Goal: Task Accomplishment & Management: Manage account settings

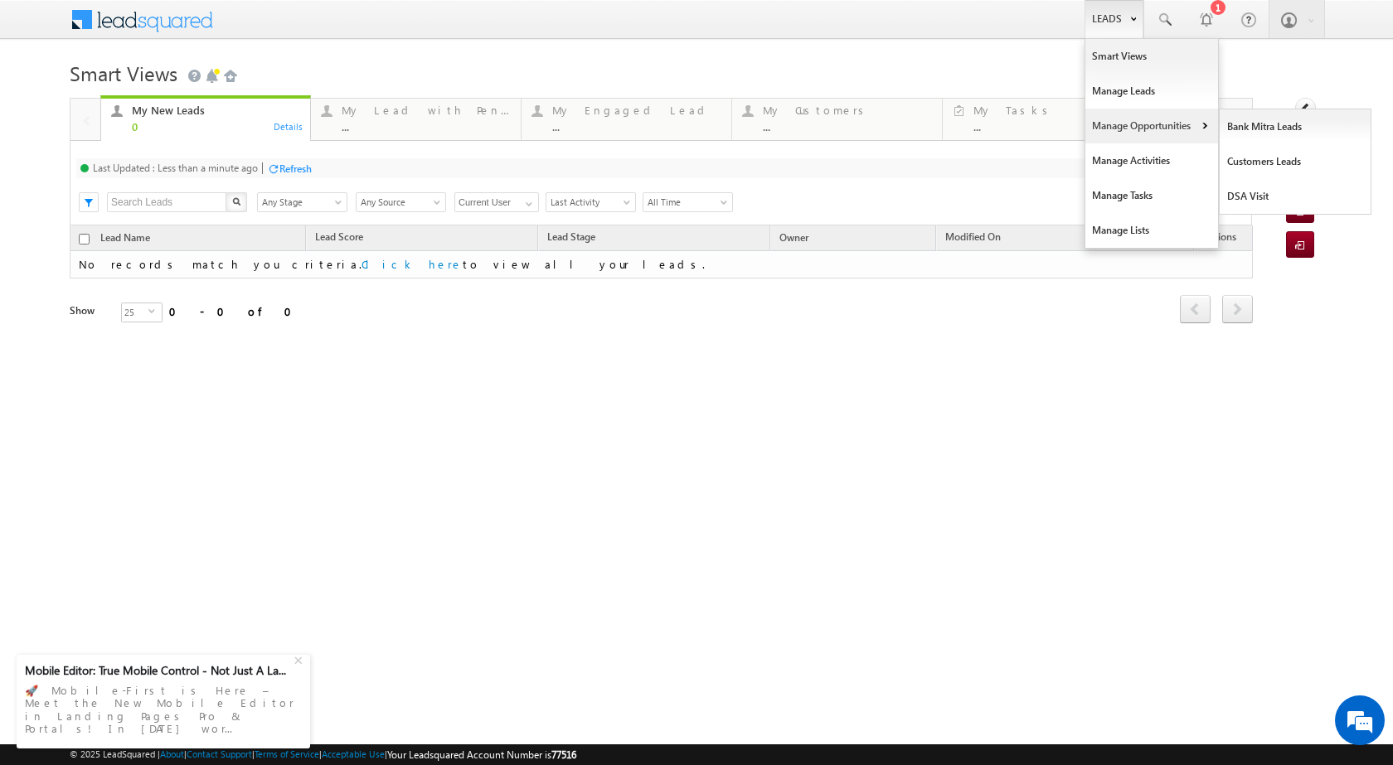
click at [1135, 124] on link "Manage Opportunities" at bounding box center [1151, 126] width 133 height 35
click at [1133, 27] on link "Leads" at bounding box center [1114, 19] width 59 height 38
click at [1204, 120] on link "Manage Opportunities" at bounding box center [1151, 126] width 133 height 35
click at [1143, 18] on link "Leads" at bounding box center [1114, 19] width 59 height 38
click at [1202, 124] on b at bounding box center [1205, 128] width 6 height 10
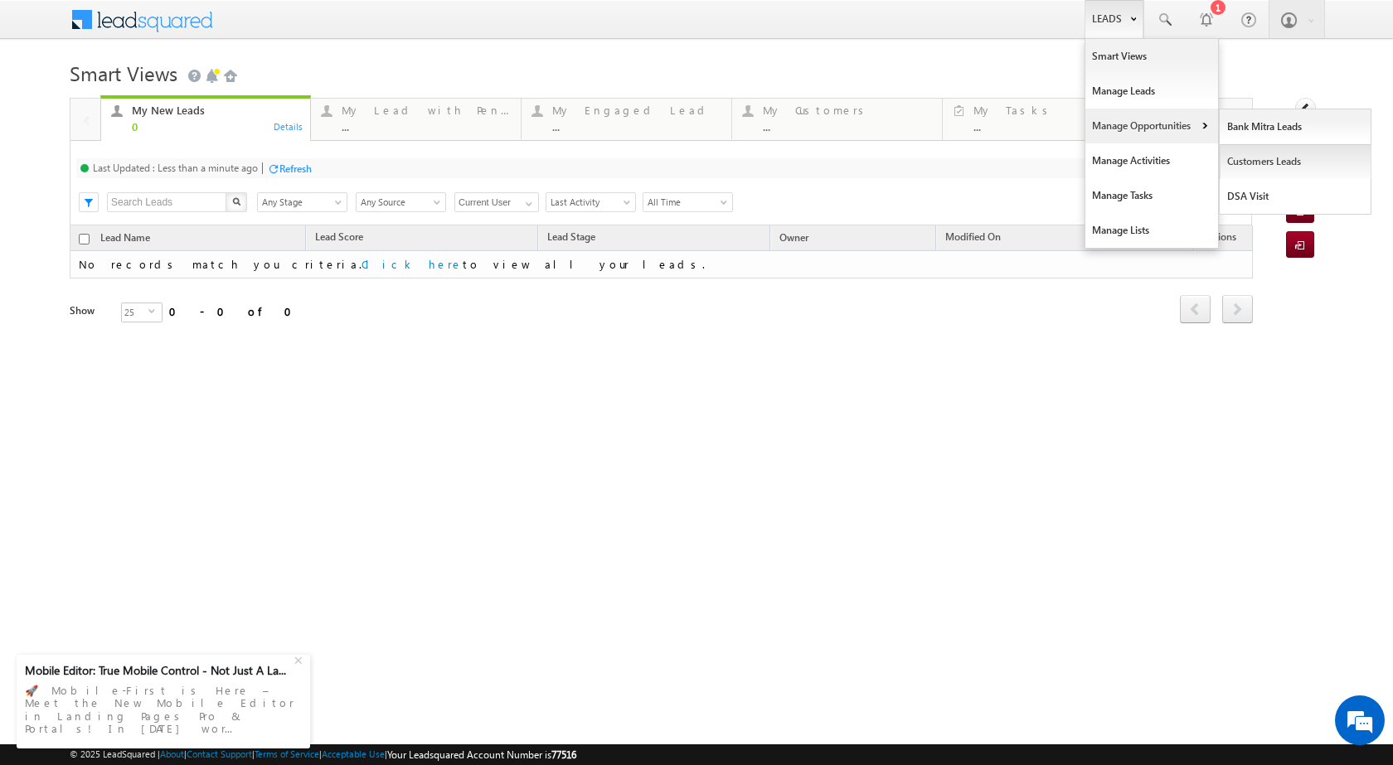
click at [1256, 159] on link "Customers Leads" at bounding box center [1296, 161] width 152 height 35
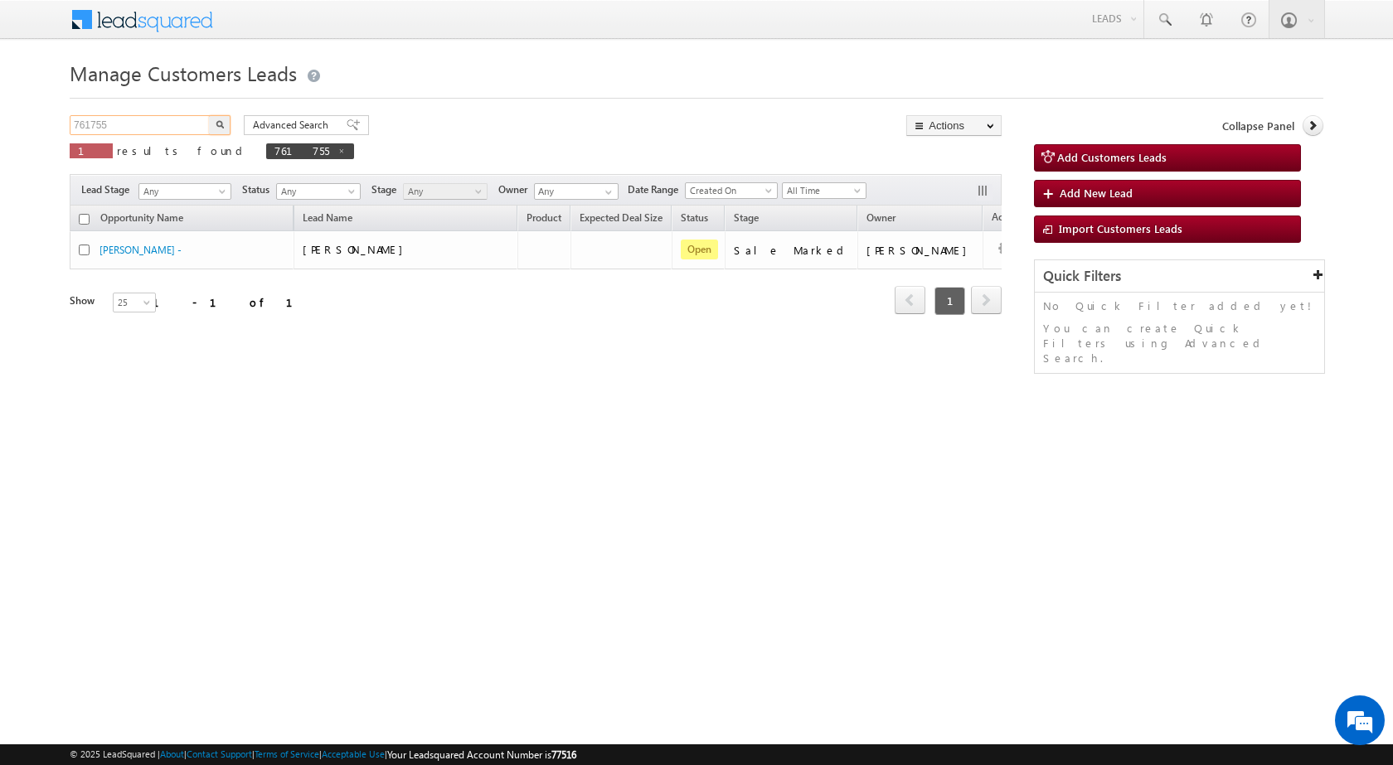
drag, startPoint x: 154, startPoint y: 130, endPoint x: 33, endPoint y: 128, distance: 121.1
click at [41, 129] on body "Menu Rubi Yadav sitar a7@ks erve." at bounding box center [696, 235] width 1393 height 470
paste input "89287"
type input "789287"
click at [223, 119] on button "button" at bounding box center [220, 125] width 22 height 20
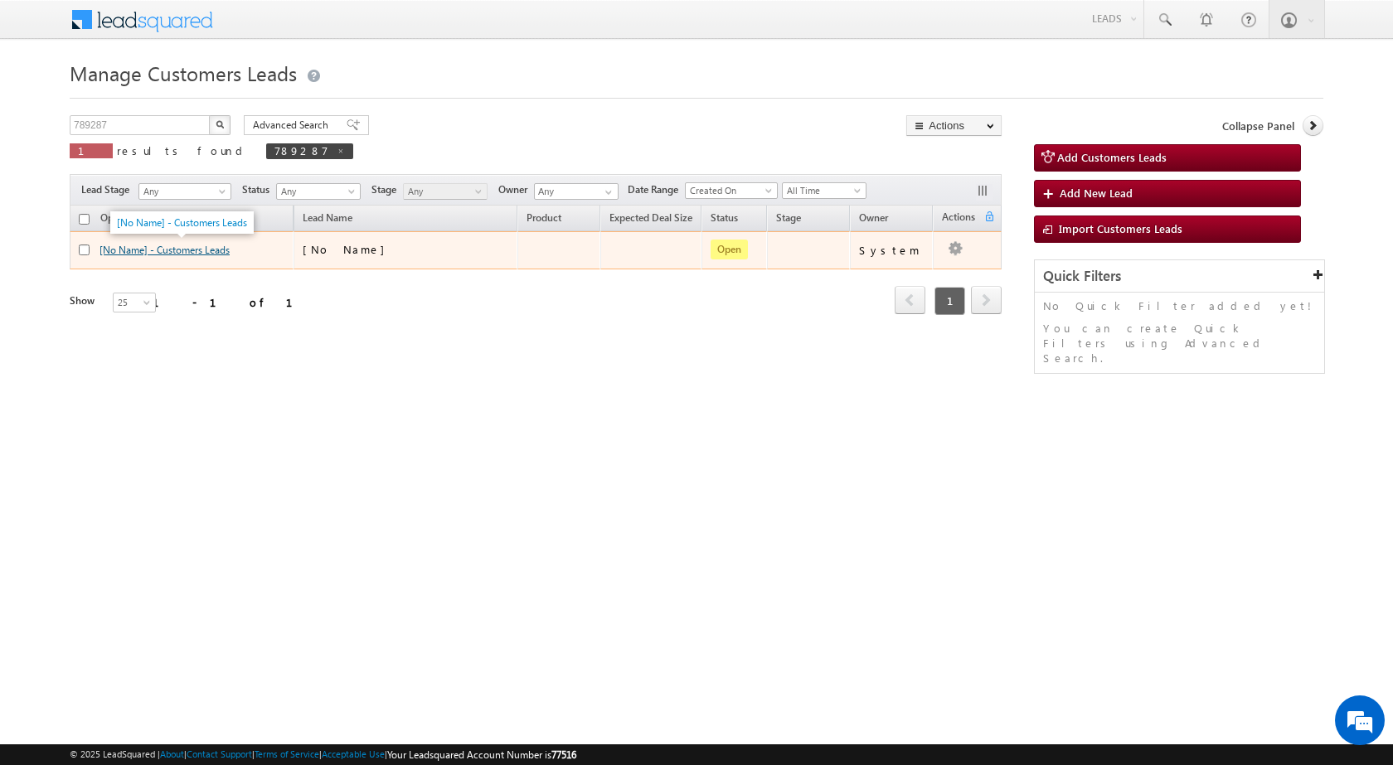
click at [192, 250] on link "[No Name] - Customers Leads" at bounding box center [165, 250] width 130 height 12
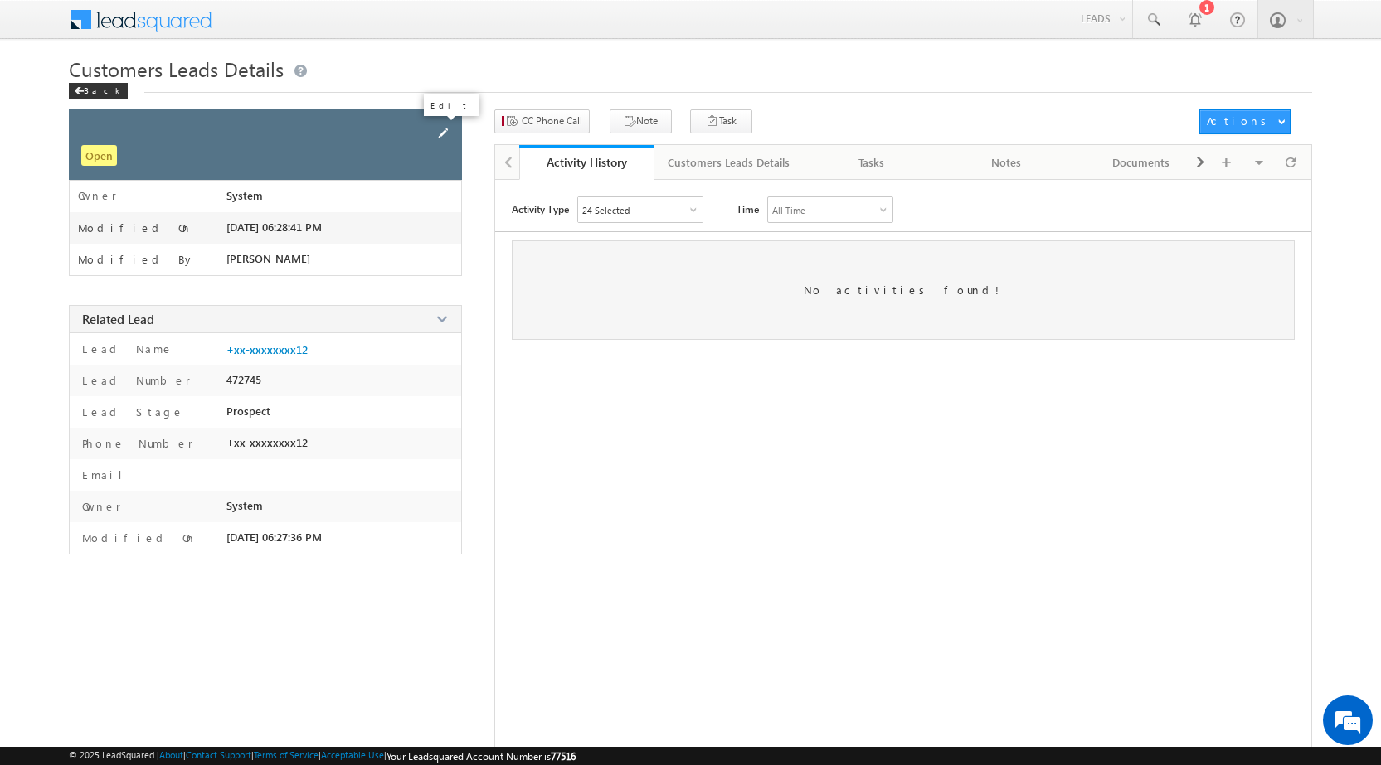
click at [451, 130] on span at bounding box center [443, 133] width 18 height 18
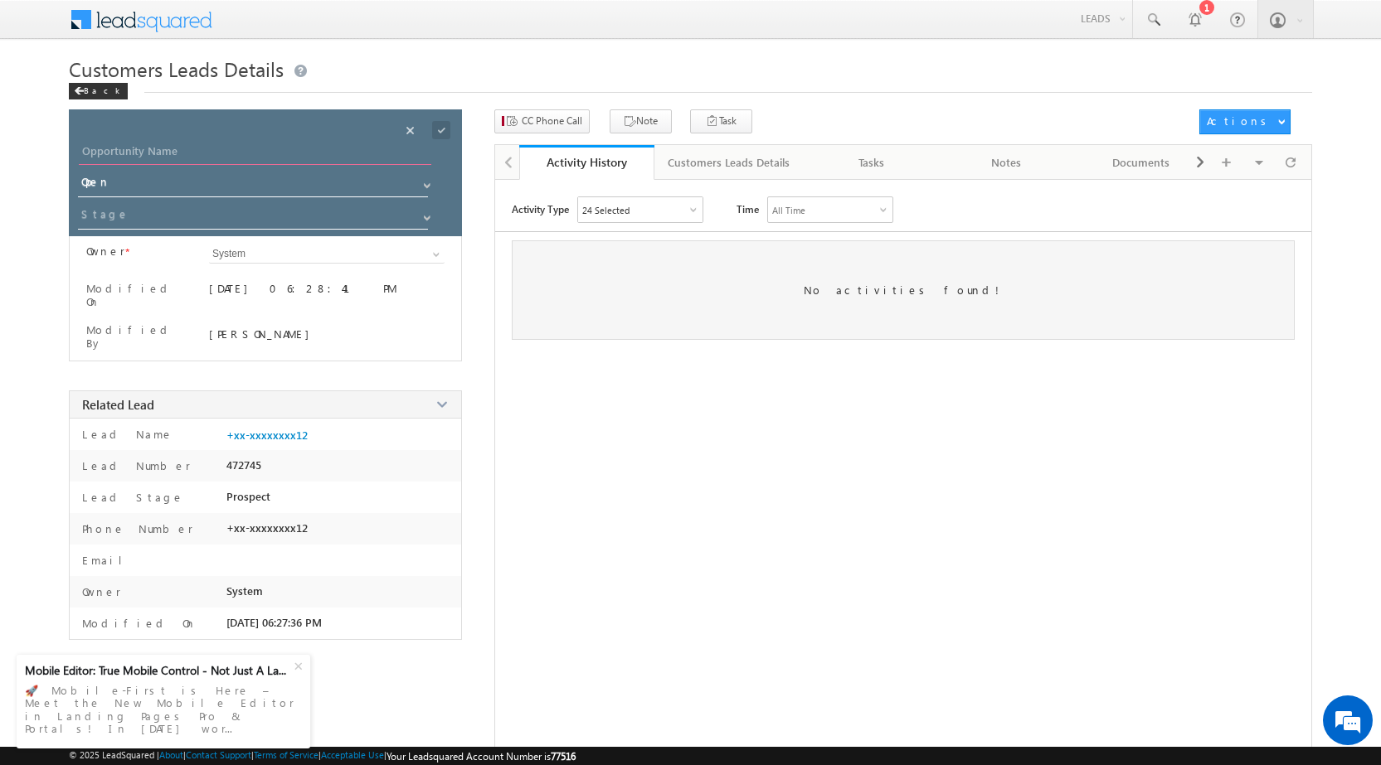
click at [320, 161] on input "Opportunity Name" at bounding box center [255, 153] width 352 height 23
type input "B"
type input "[PERSON_NAME]"
click at [433, 221] on span at bounding box center [426, 217] width 13 height 13
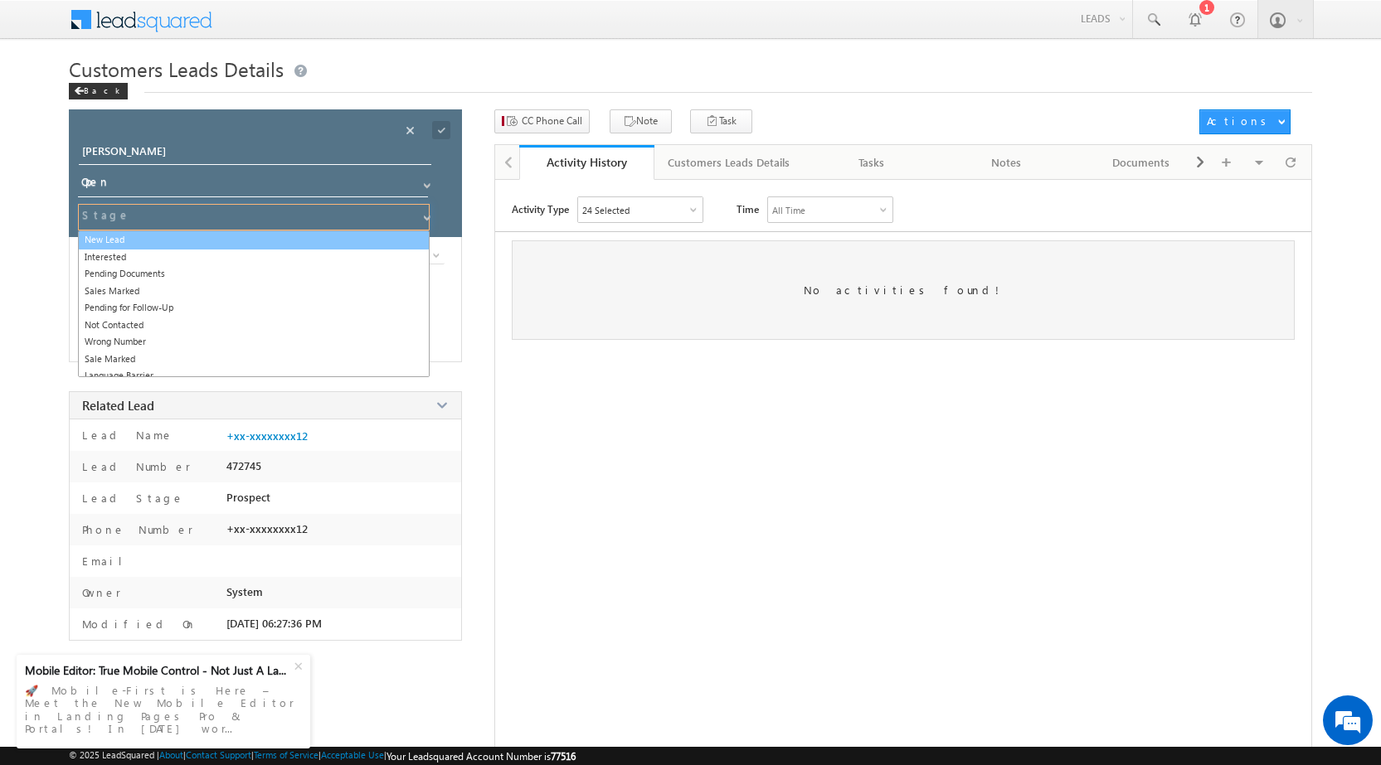
click at [250, 241] on link "New Lead" at bounding box center [254, 240] width 352 height 19
type input "New Lead"
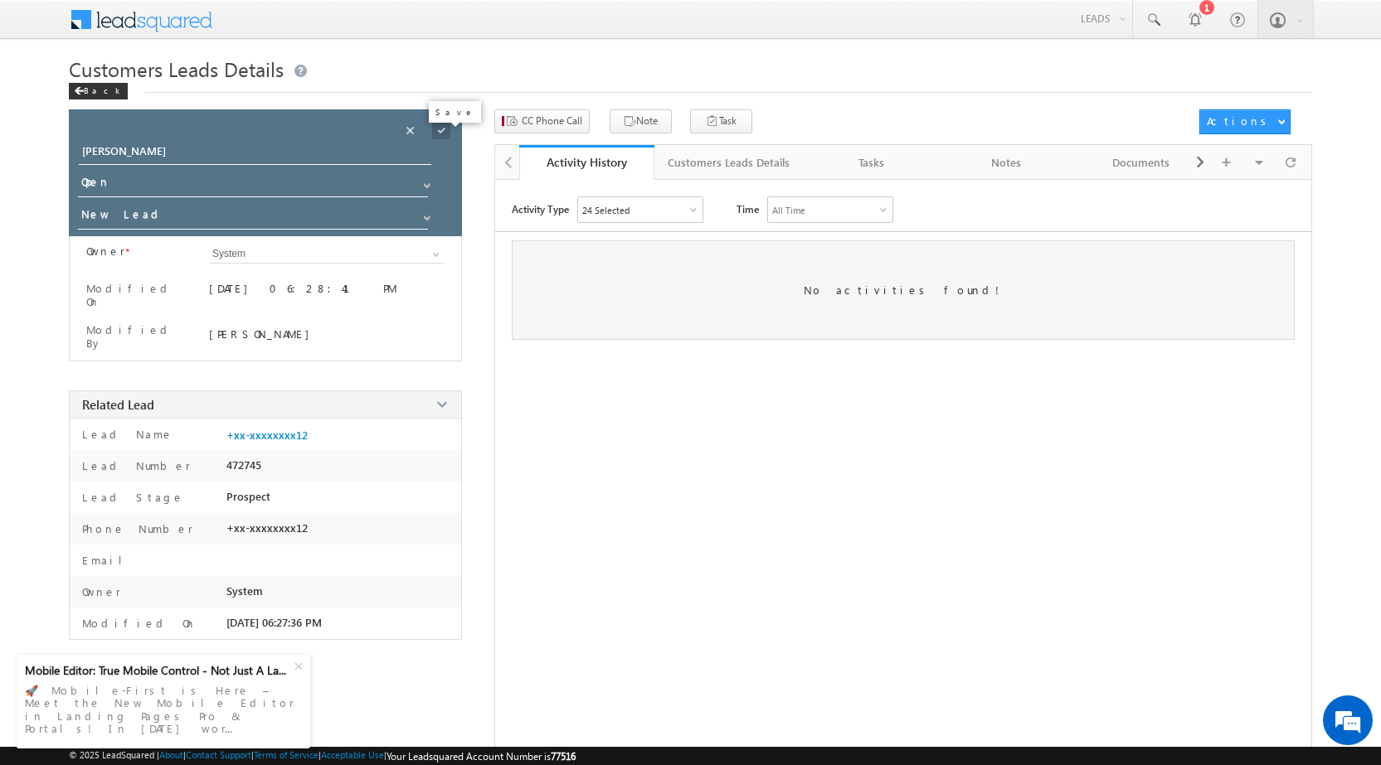
click at [443, 130] on span at bounding box center [441, 130] width 18 height 18
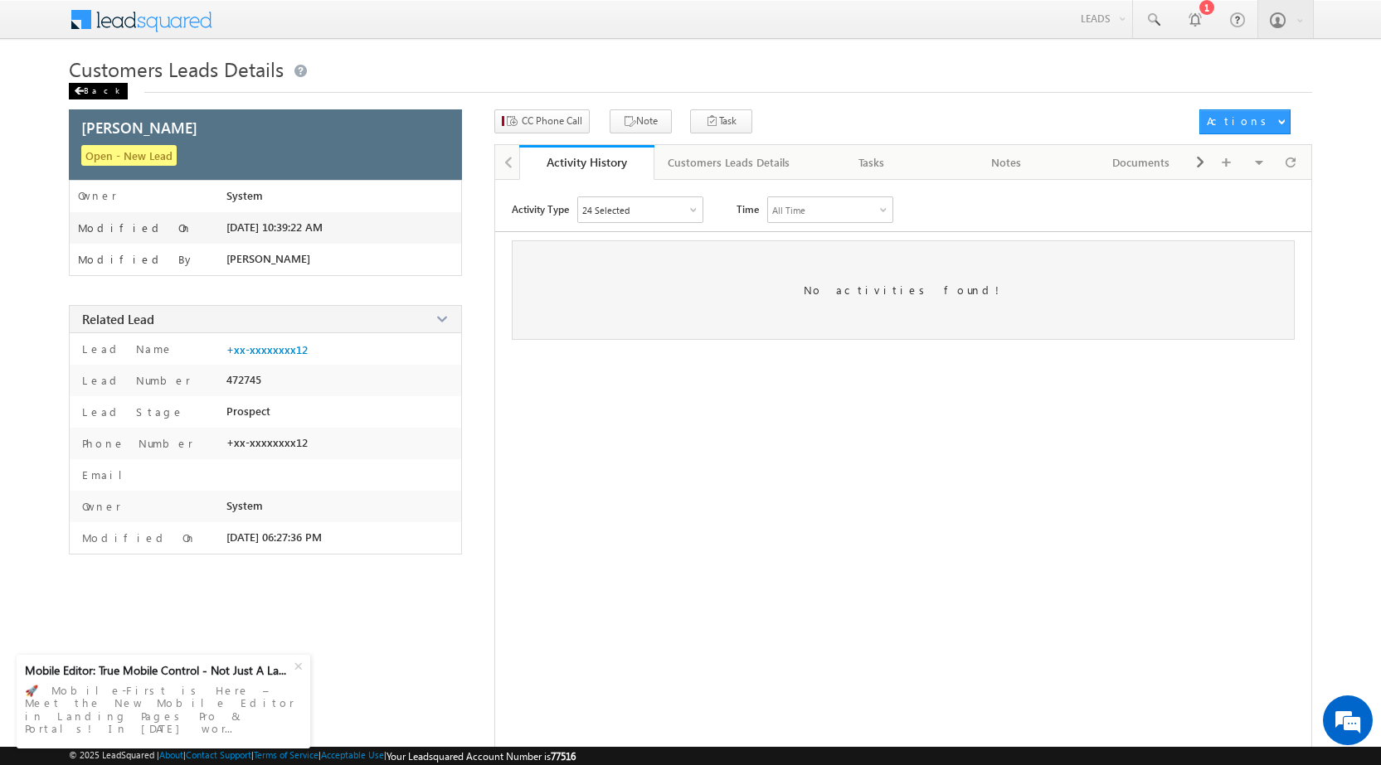
click at [96, 93] on div "Back" at bounding box center [98, 91] width 59 height 17
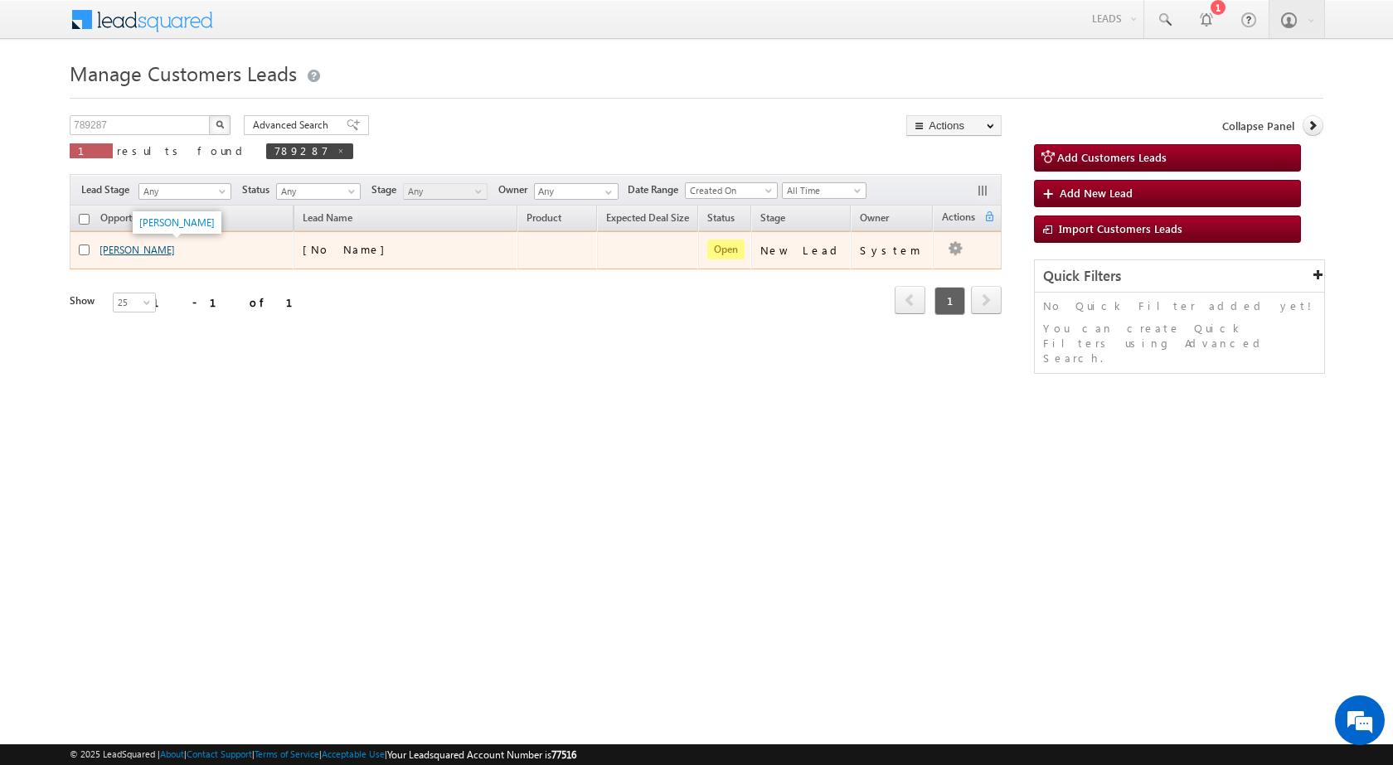
click at [145, 245] on link "[PERSON_NAME]" at bounding box center [137, 250] width 75 height 12
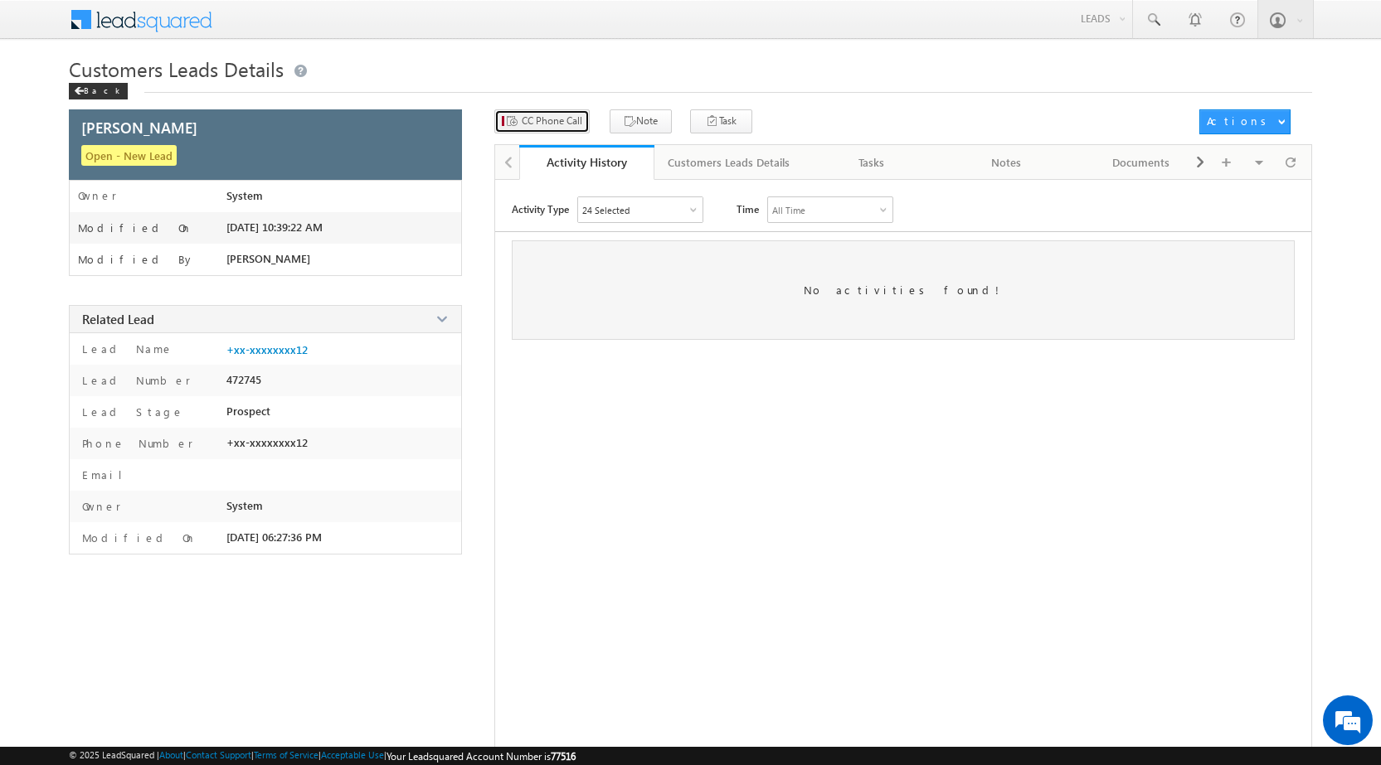
click at [554, 128] on span "CC Phone Call" at bounding box center [552, 121] width 61 height 15
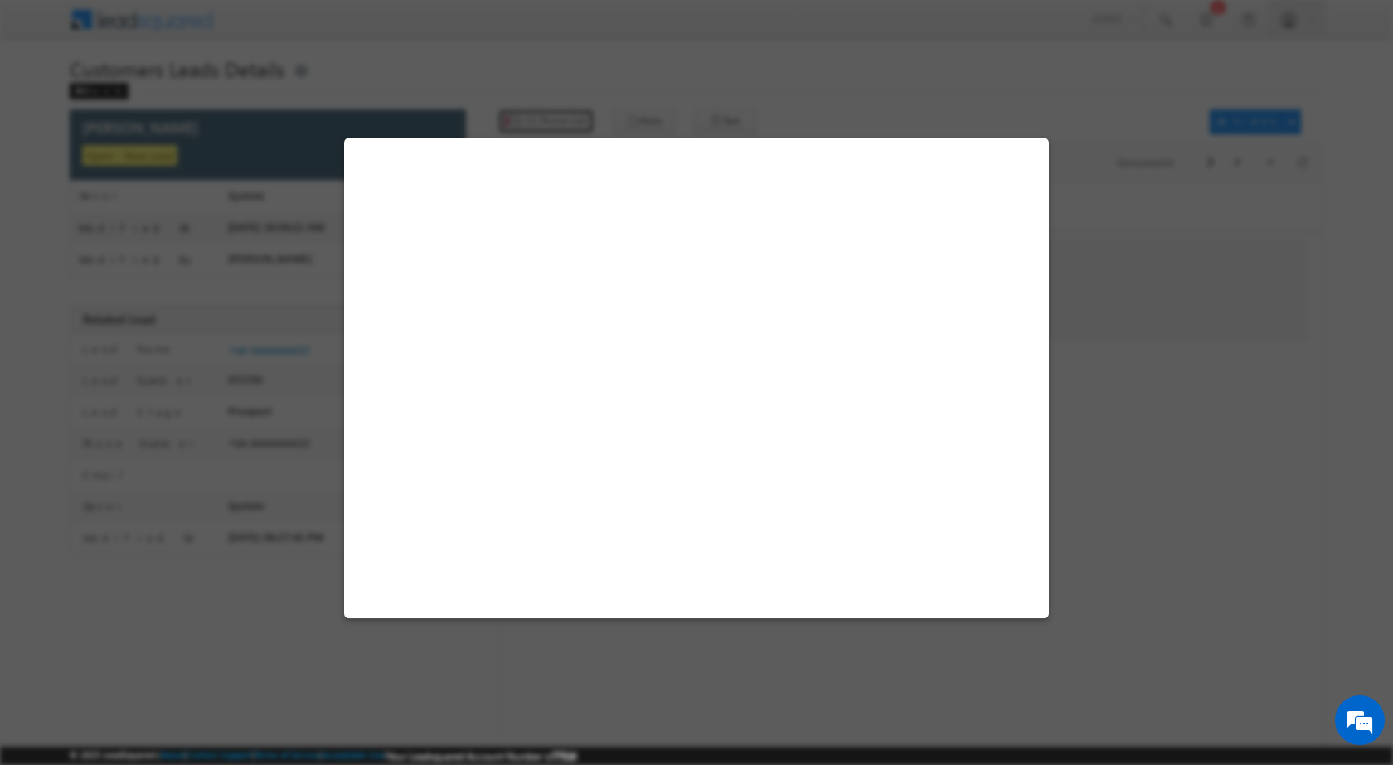
select select "Ujjain"
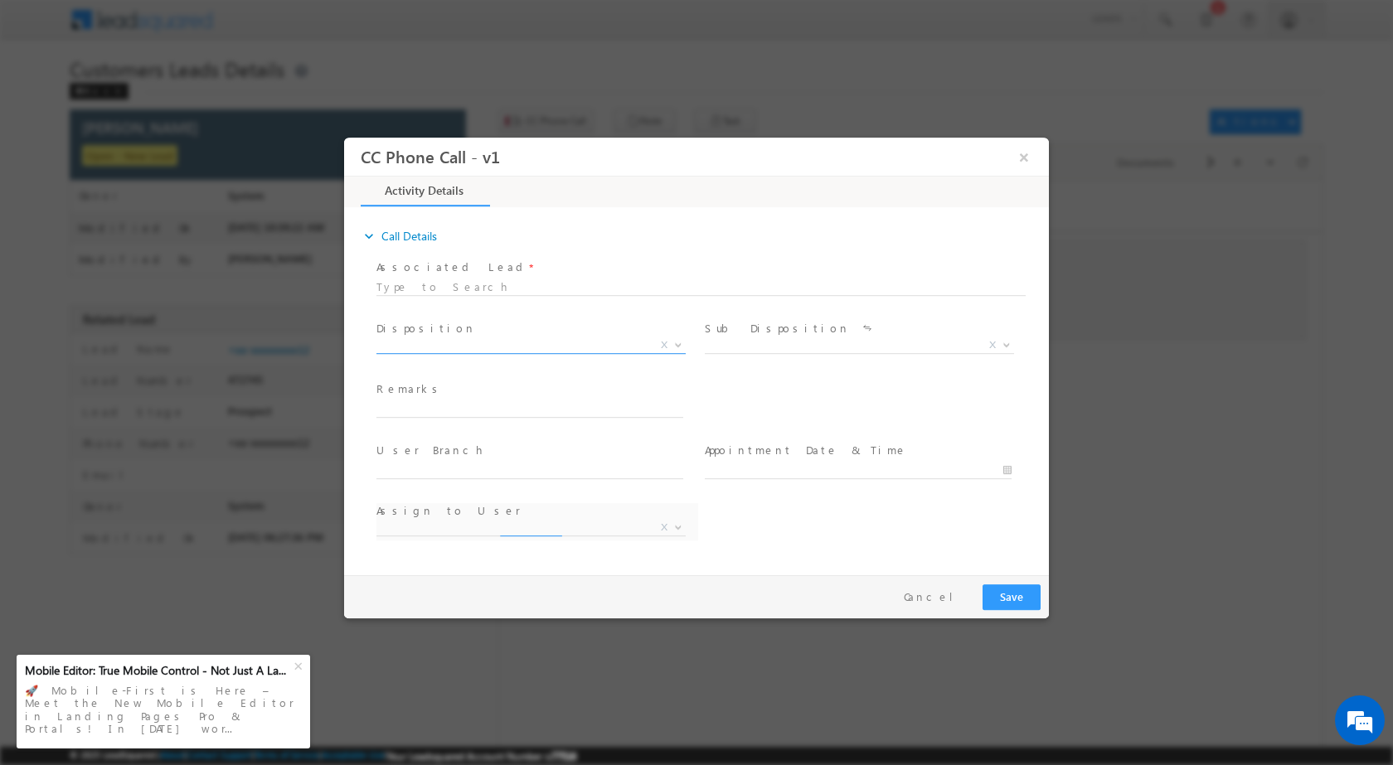
click at [681, 351] on span at bounding box center [676, 344] width 17 height 22
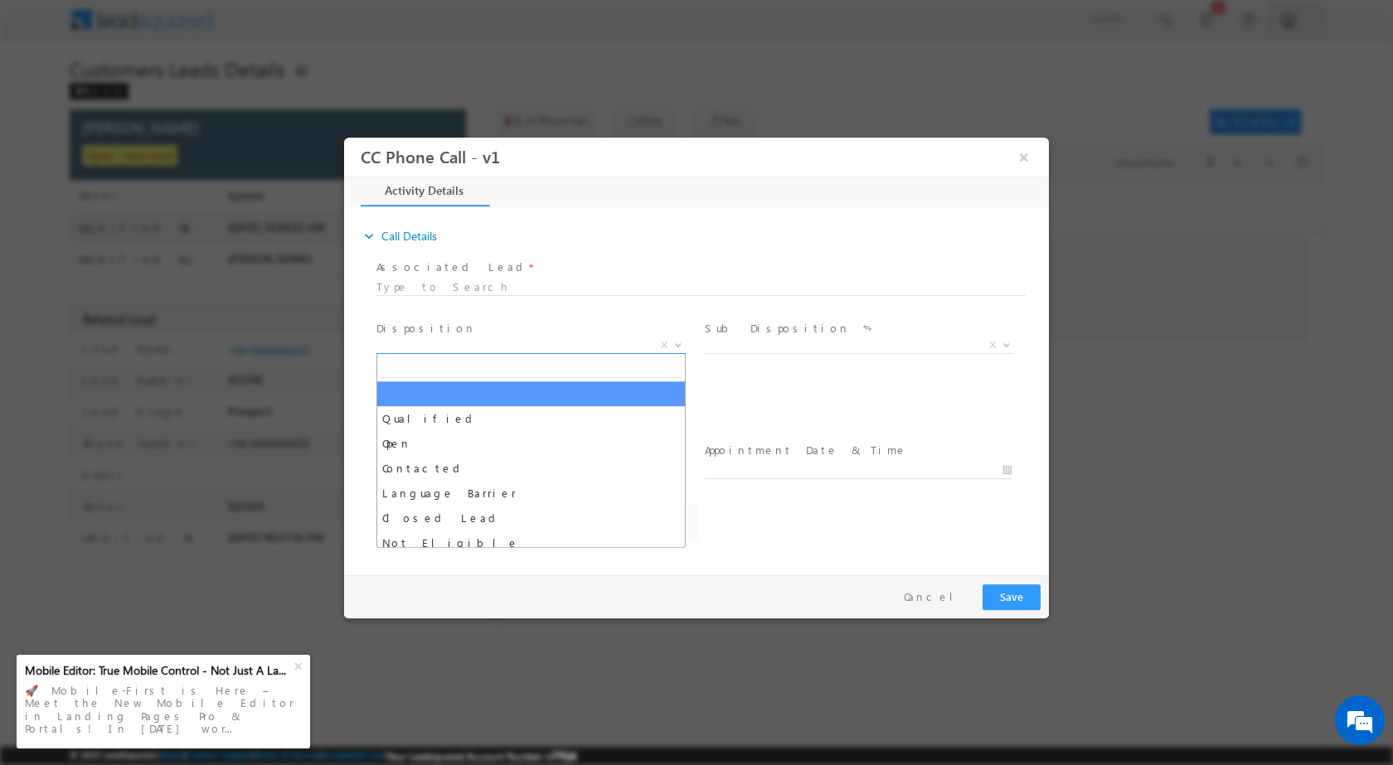
select select "ajay.baniya@sgrlimited.in"
click at [674, 339] on span at bounding box center [676, 344] width 17 height 22
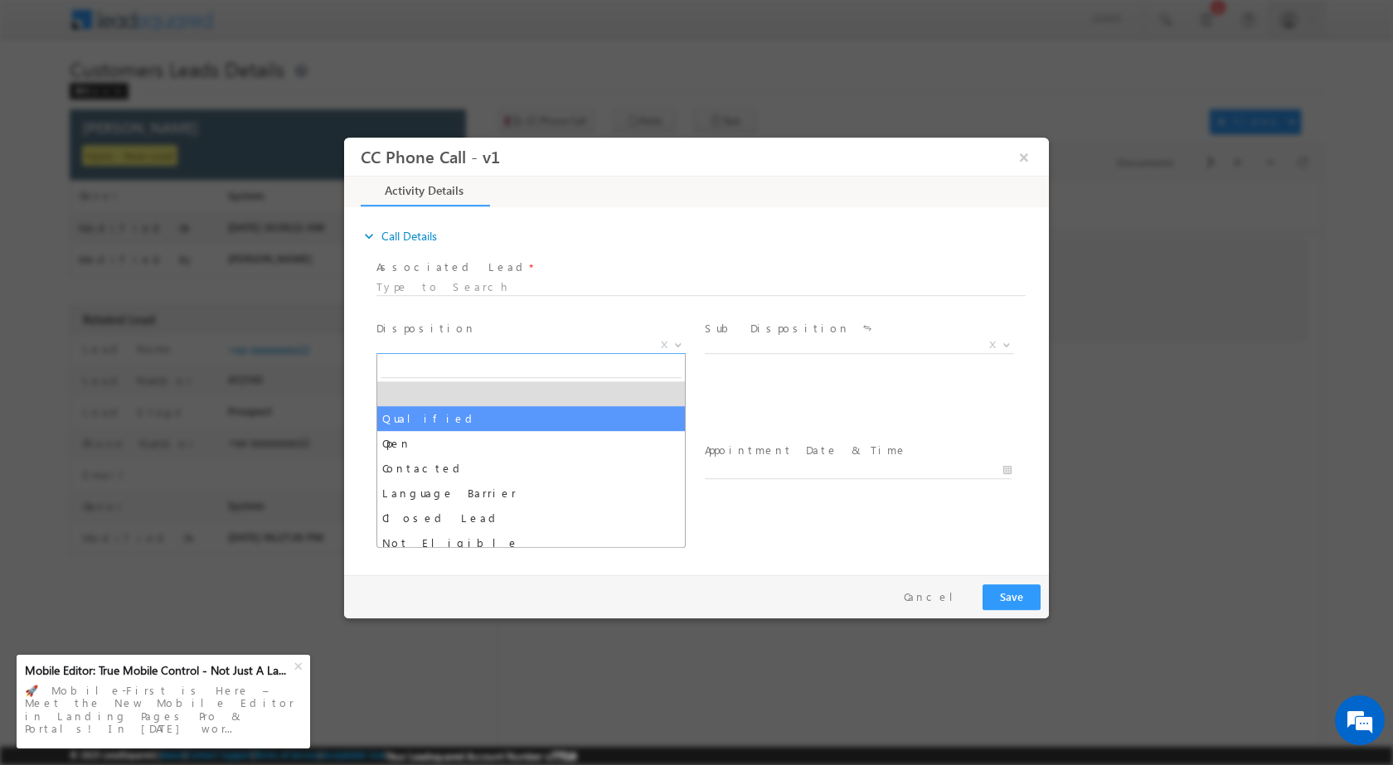
select select "Qualified"
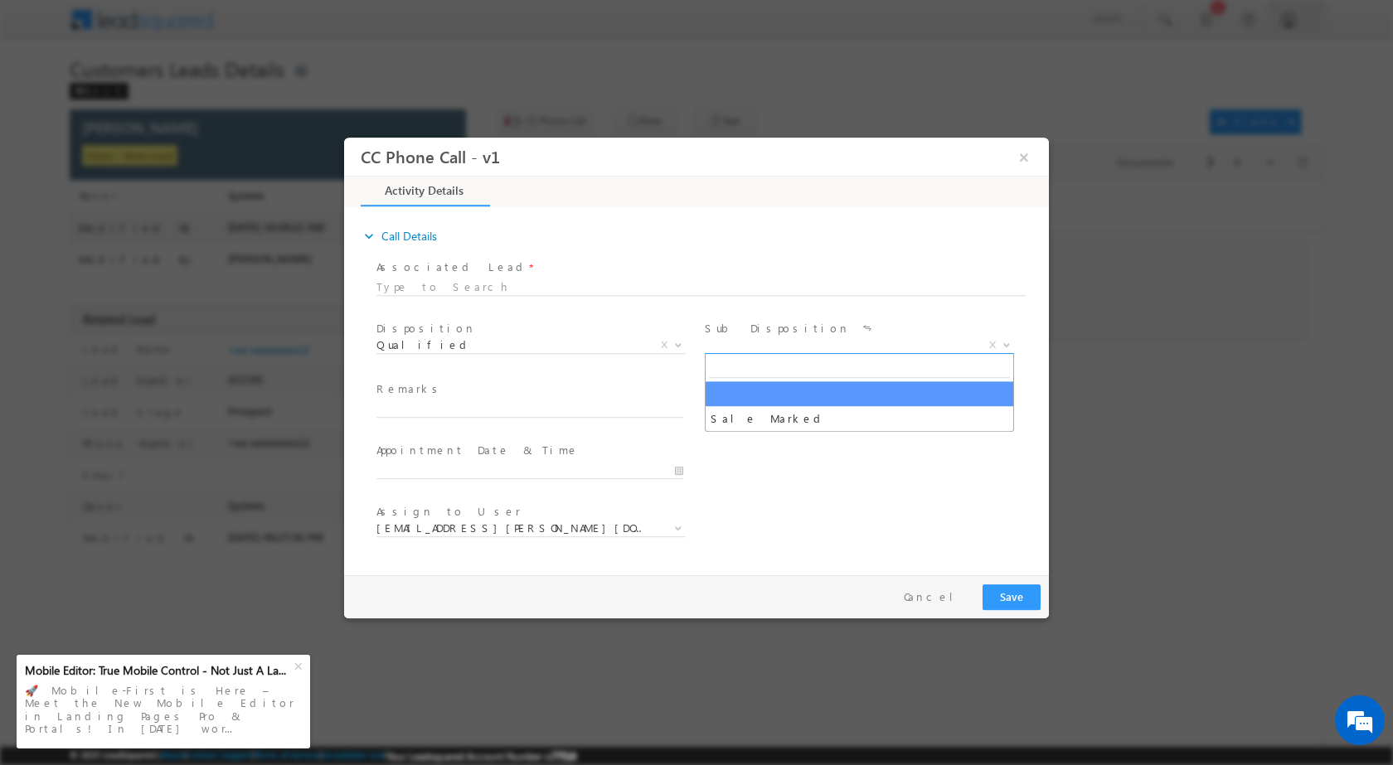
click at [1004, 339] on span at bounding box center [1005, 344] width 17 height 22
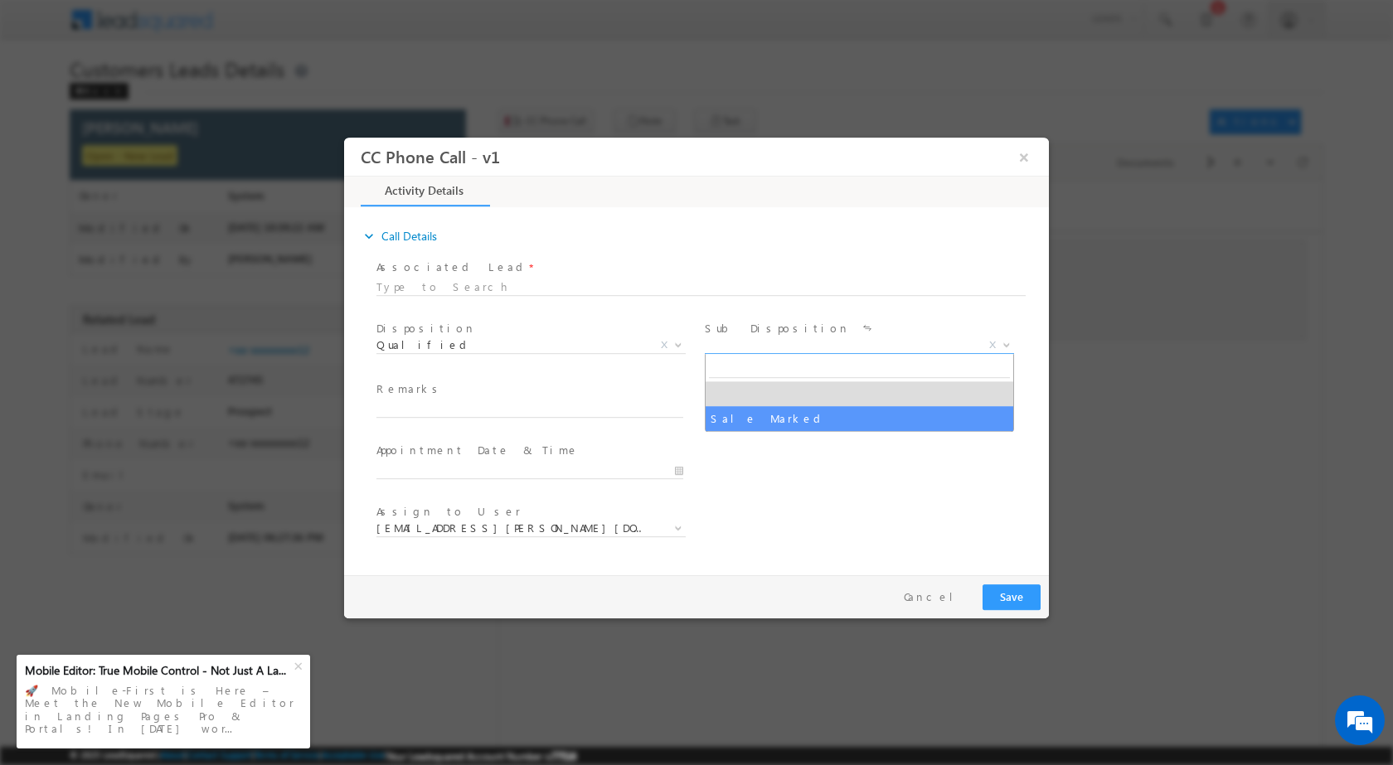
select select "Sale Marked"
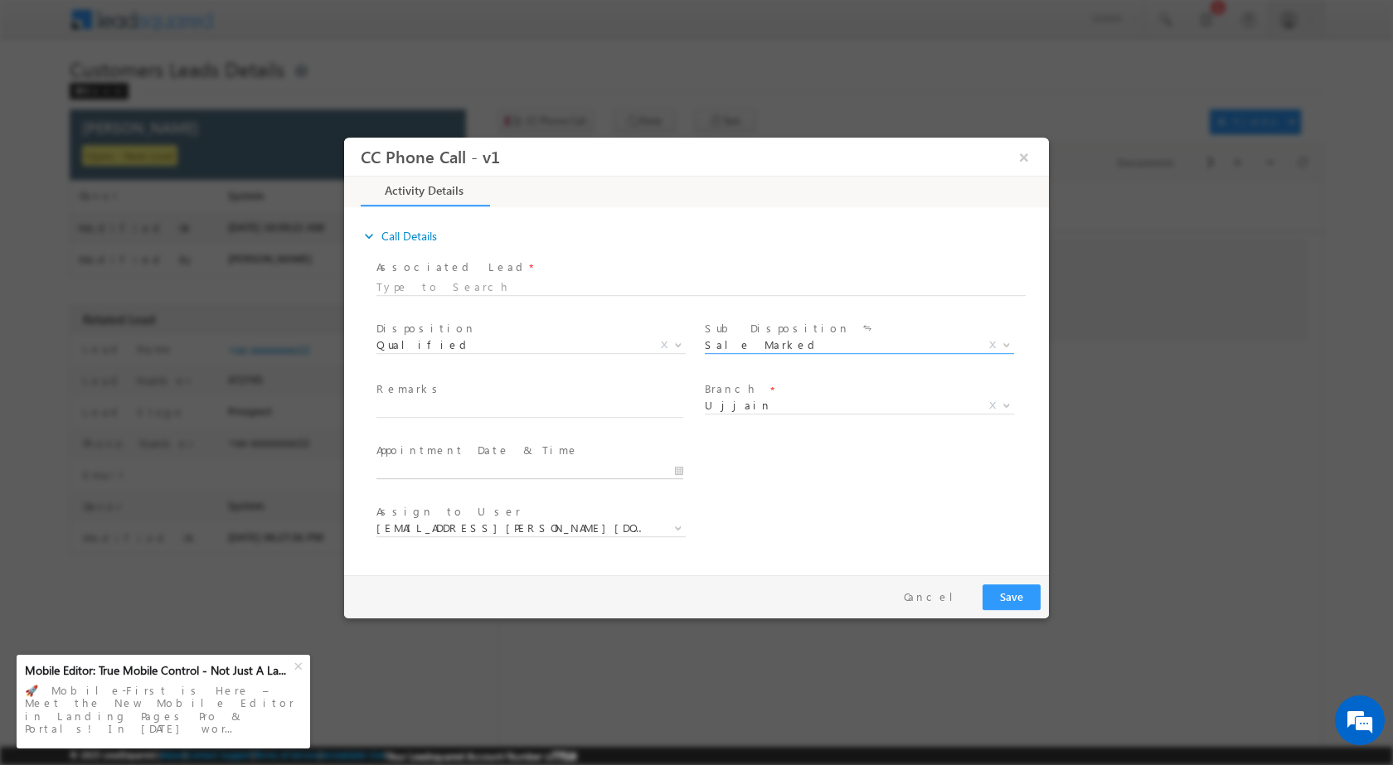
type input "08/23/2025 10:37 AM"
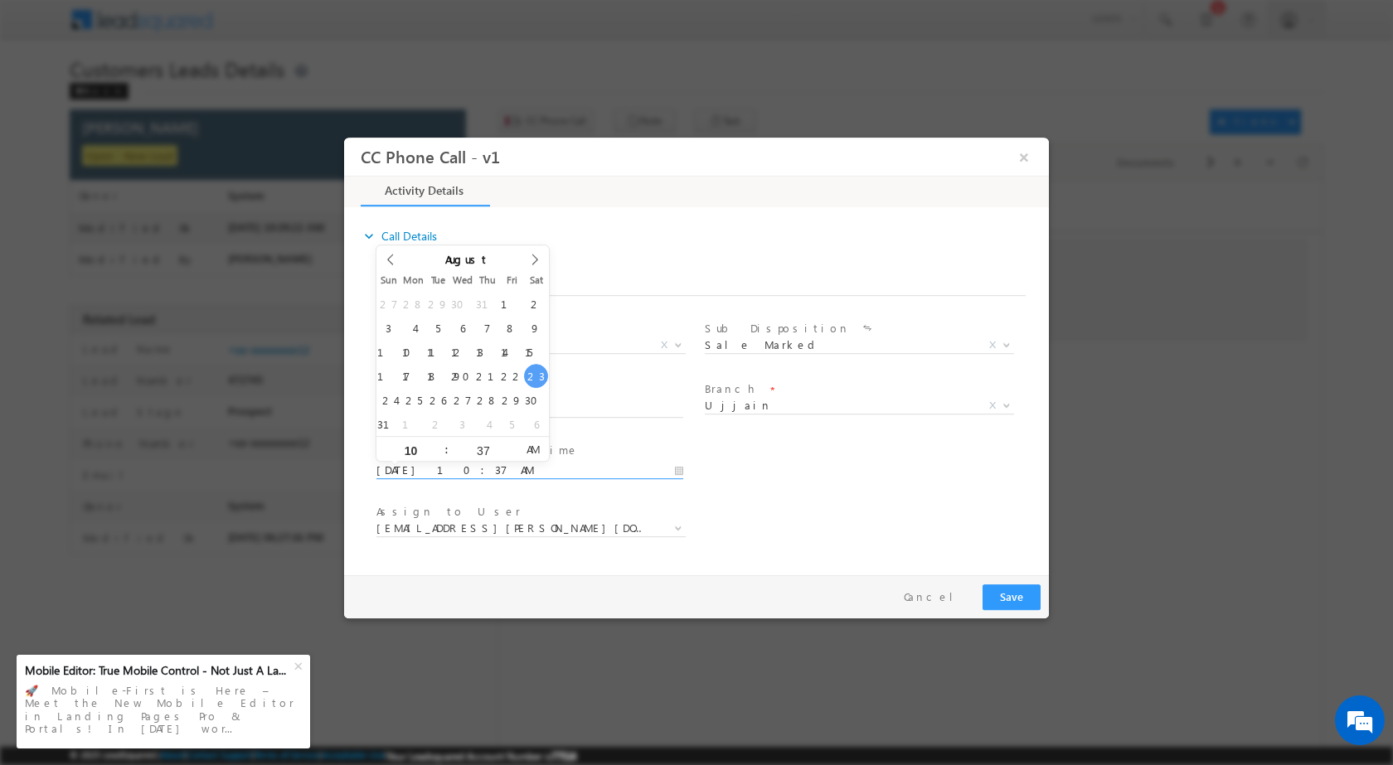
click at [682, 469] on input "08/23/2025 10:37 AM" at bounding box center [529, 470] width 307 height 17
type input "02"
type input "08/23/2025 2:37 AM"
click at [488, 448] on input "37" at bounding box center [483, 449] width 69 height 11
type input "00"
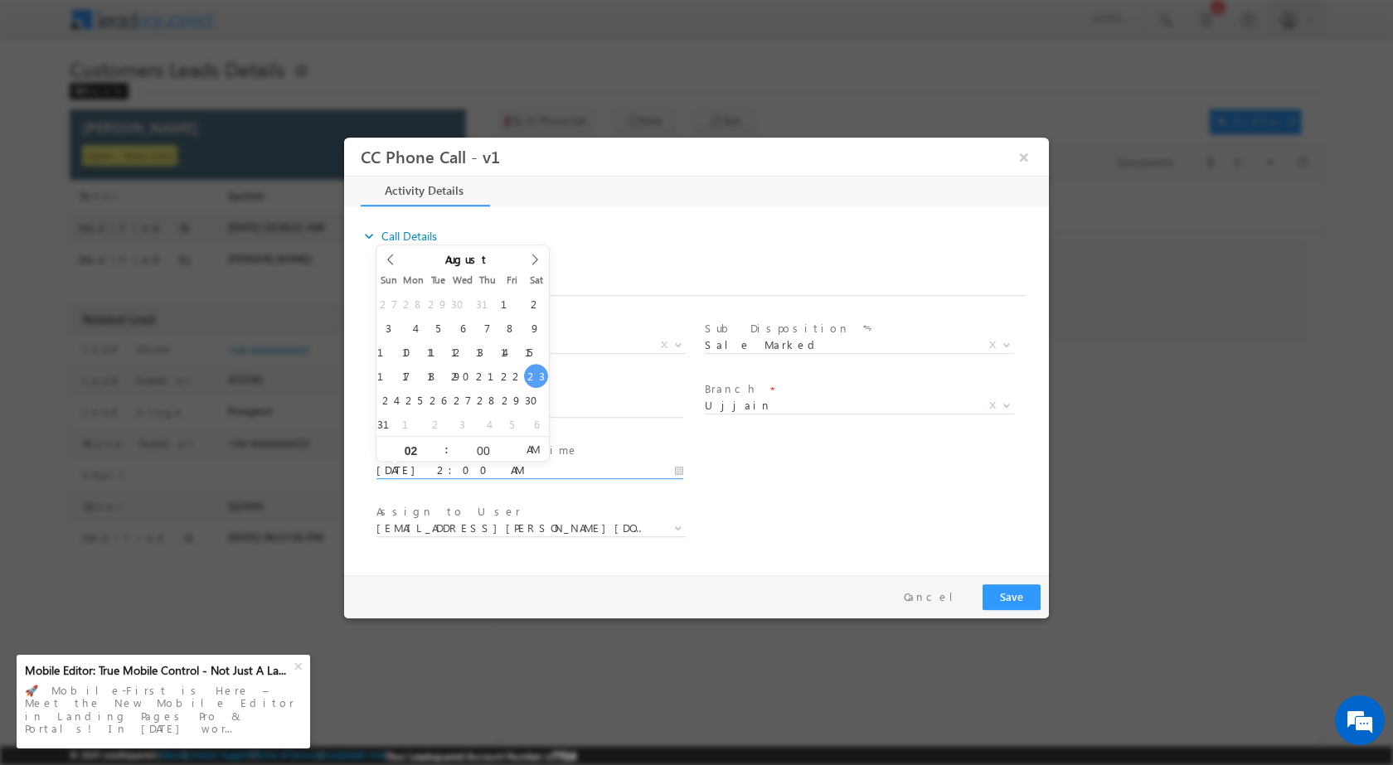
click at [870, 516] on div "Assign to User * ajay.baniya@sgrlimited.in ankit.verma1@sgrlimited.in ankit.ban…" at bounding box center [711, 529] width 676 height 61
click at [682, 470] on input "08/23/2025 2:00 AM" at bounding box center [529, 470] width 307 height 17
type input "08/23/2025 2:00 PM"
click at [527, 449] on span "AM" at bounding box center [532, 448] width 31 height 25
click at [785, 498] on div "User Branch * Appointment Date & Time * 08/23/2025 2:00 PM" at bounding box center [711, 468] width 676 height 61
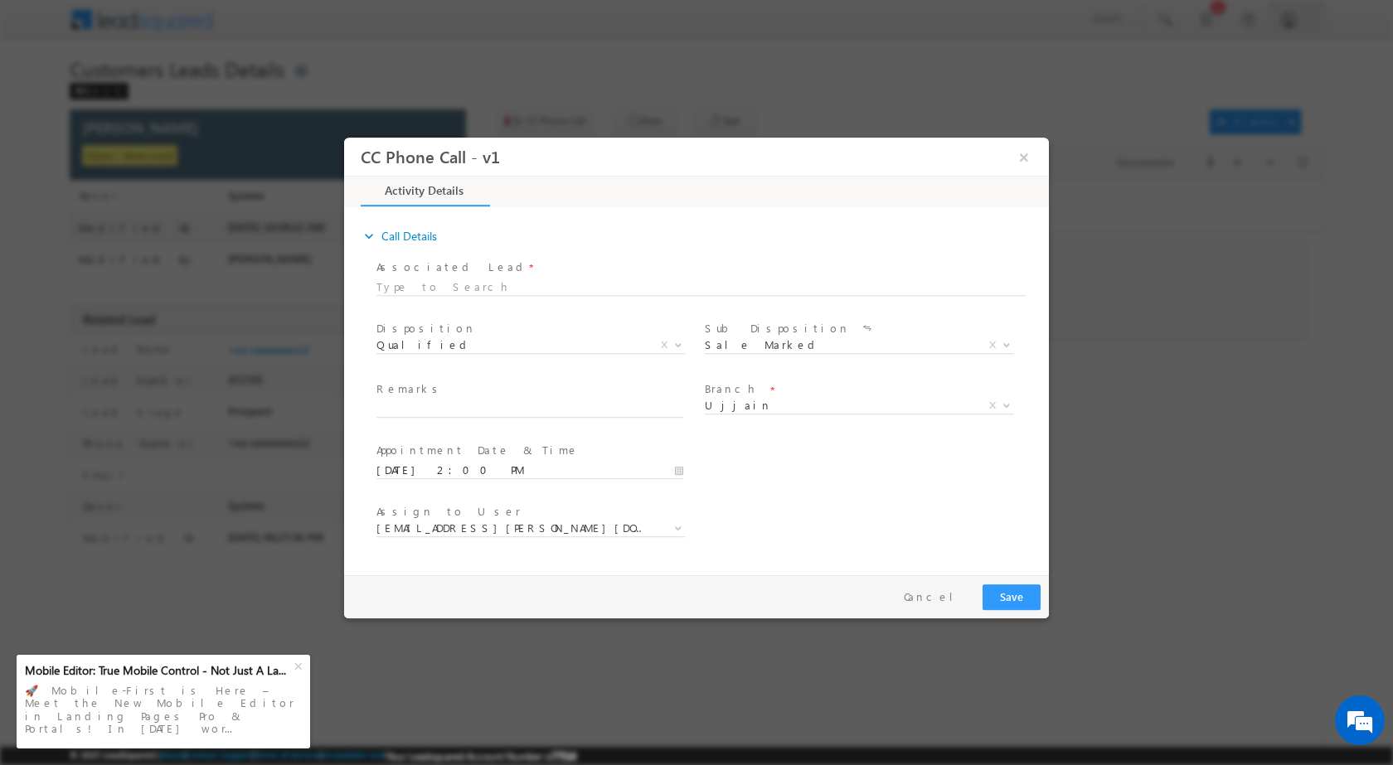
click at [439, 420] on span at bounding box center [529, 425] width 306 height 18
click at [449, 406] on input "text" at bounding box center [529, 409] width 307 height 17
paste input "23/08-Customer name is Nandkishor Sharma Customer age is 40 yrs Loan type is Ho…"
type input "23/08-Customer name is Nandkishor Sharma Customer age is 40 yrs Loan type is Ho…"
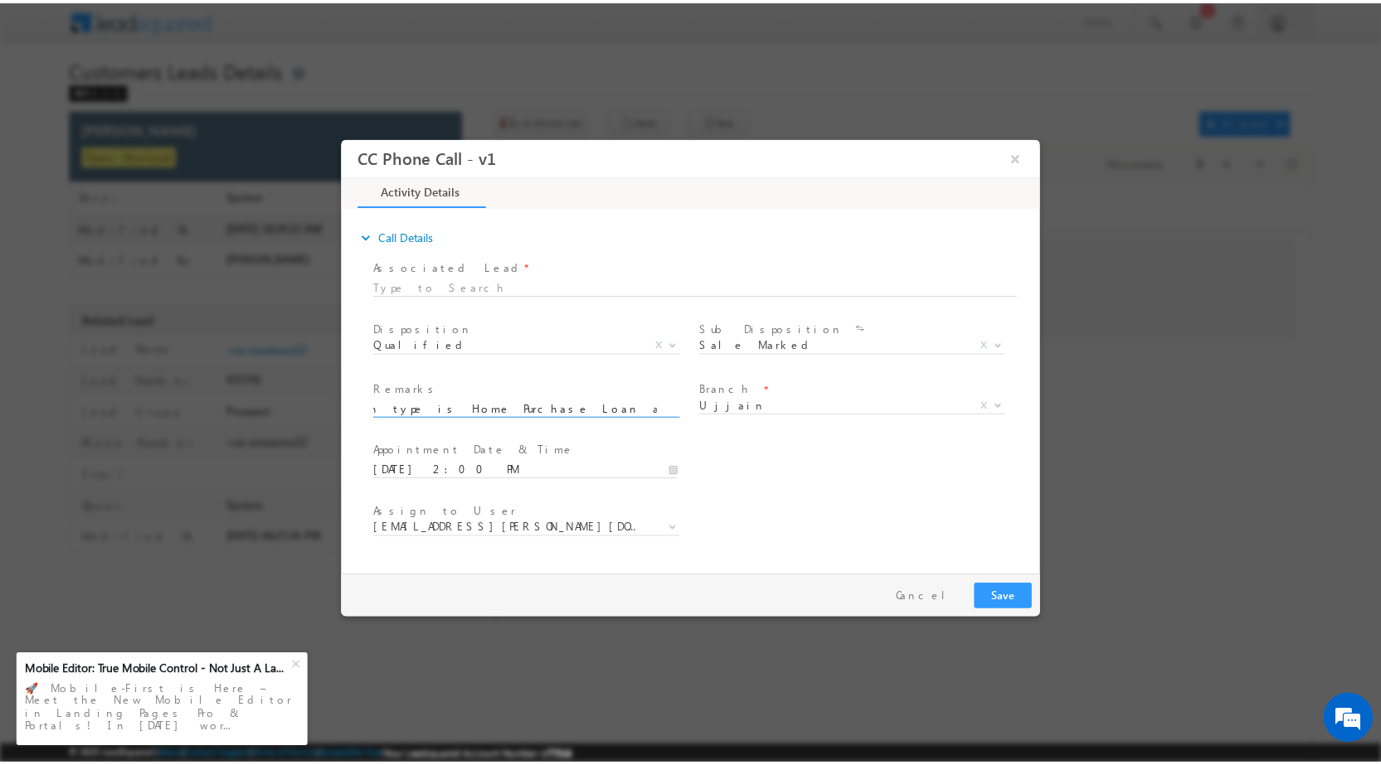
scroll to position [0, 0]
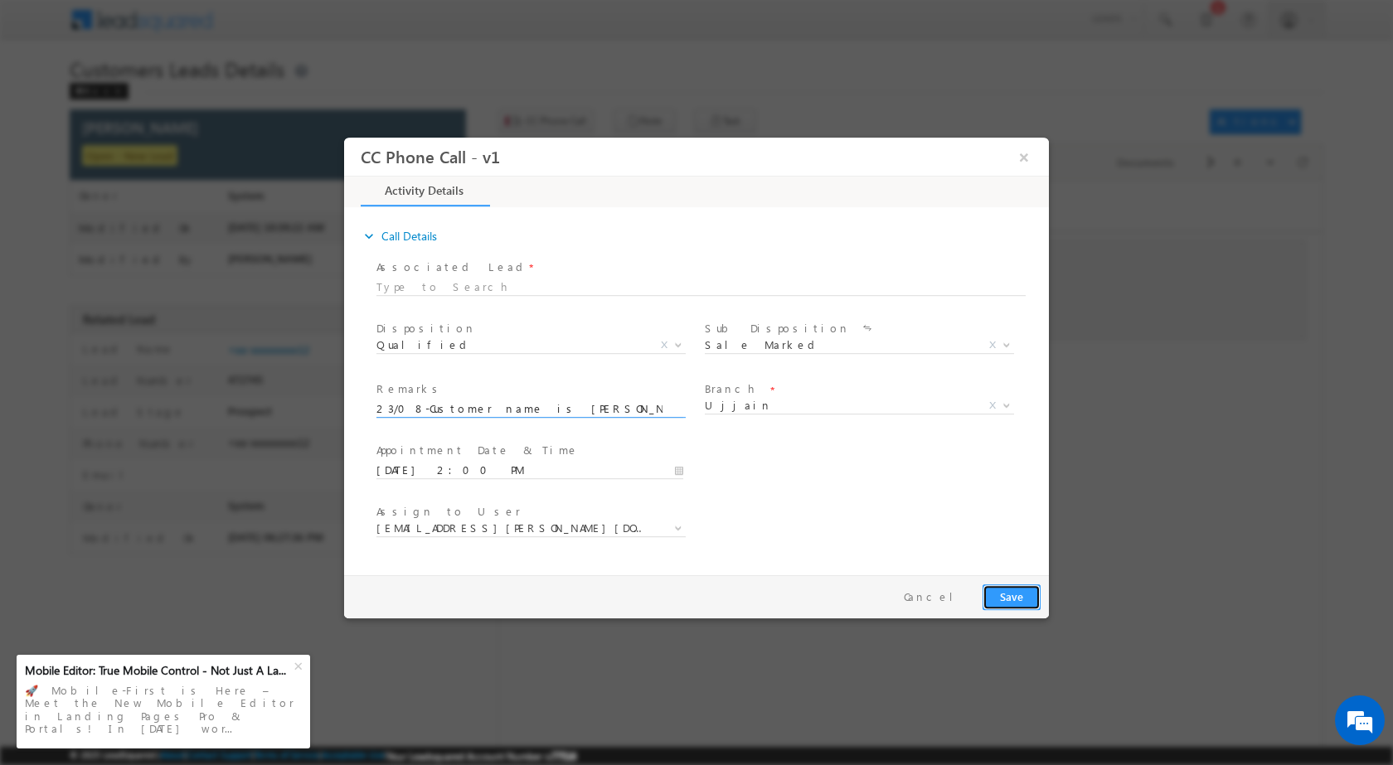
click at [1027, 590] on button "Save" at bounding box center [1012, 597] width 58 height 26
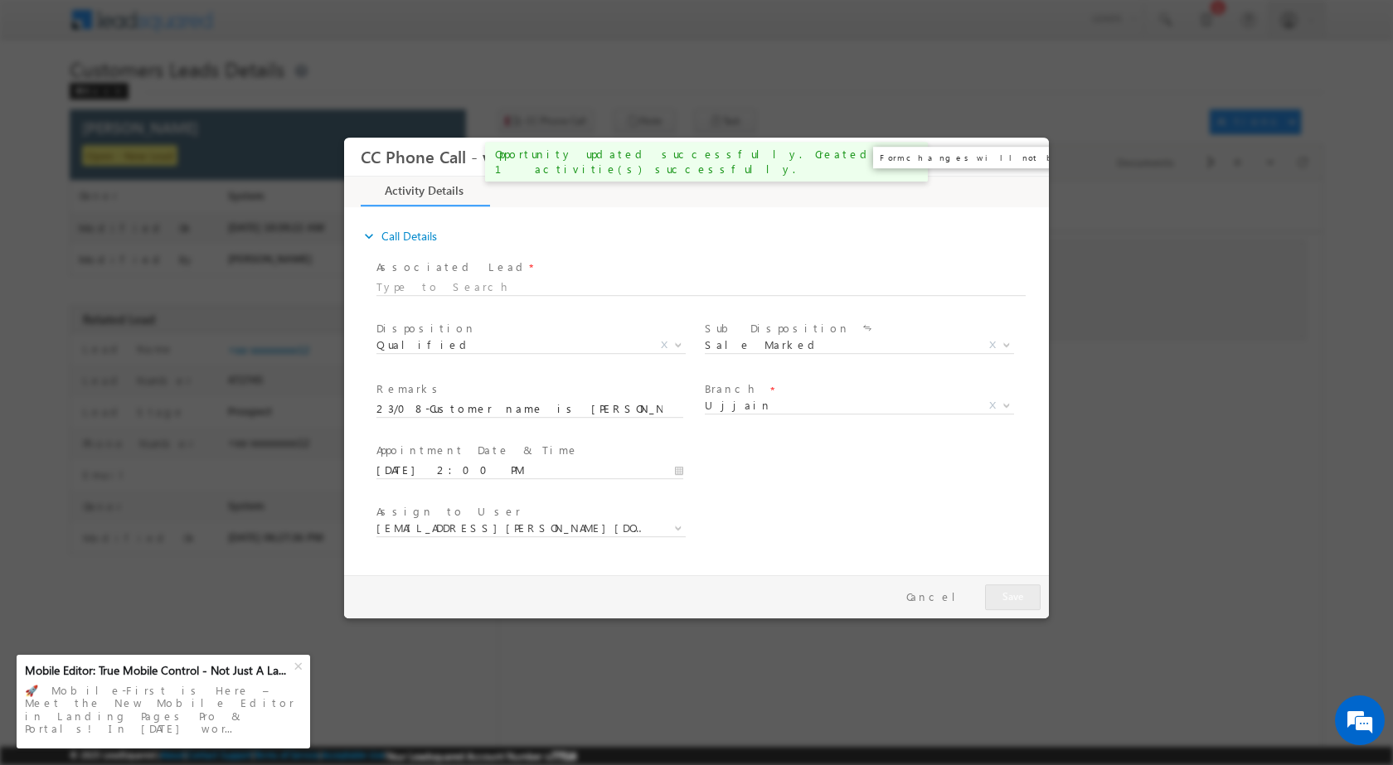
click at [1028, 156] on button "×" at bounding box center [1024, 156] width 28 height 31
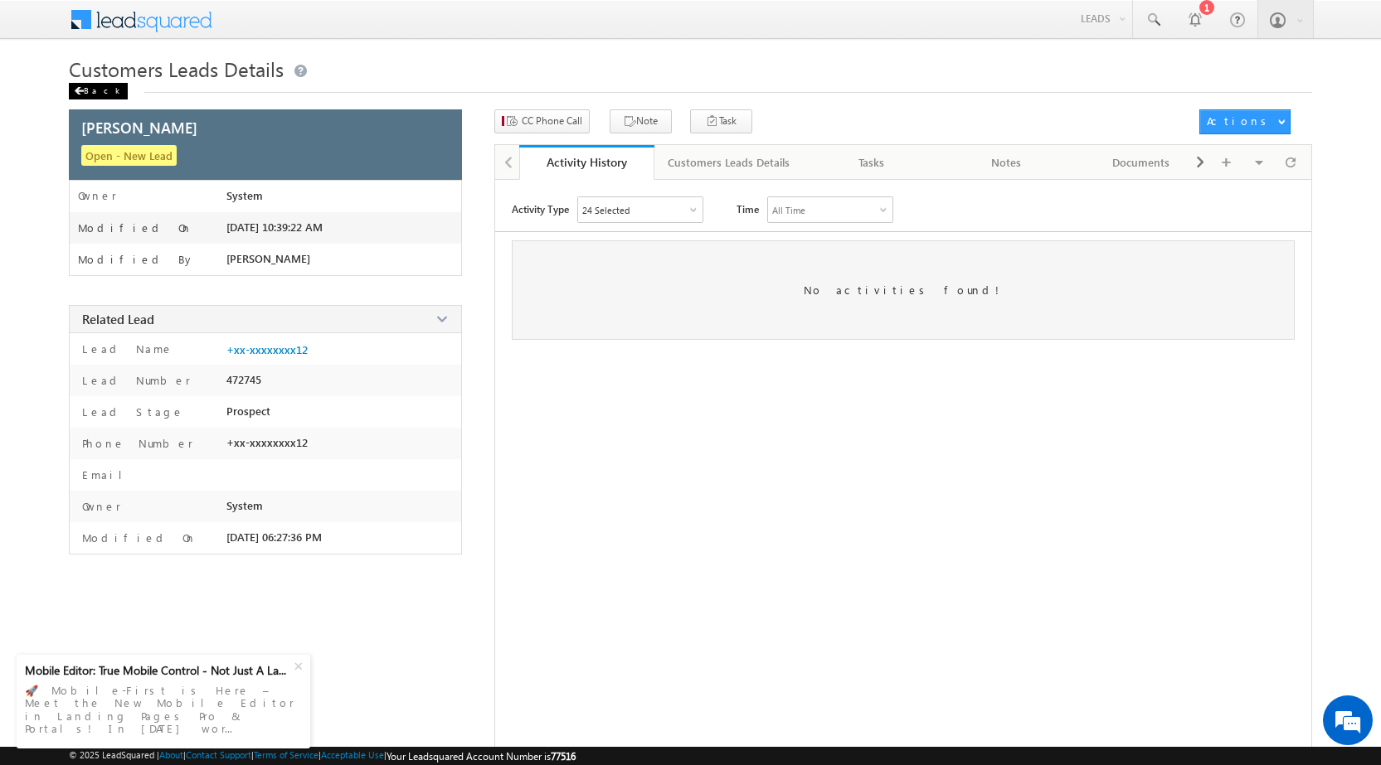
click at [85, 87] on div "Back" at bounding box center [98, 91] width 59 height 17
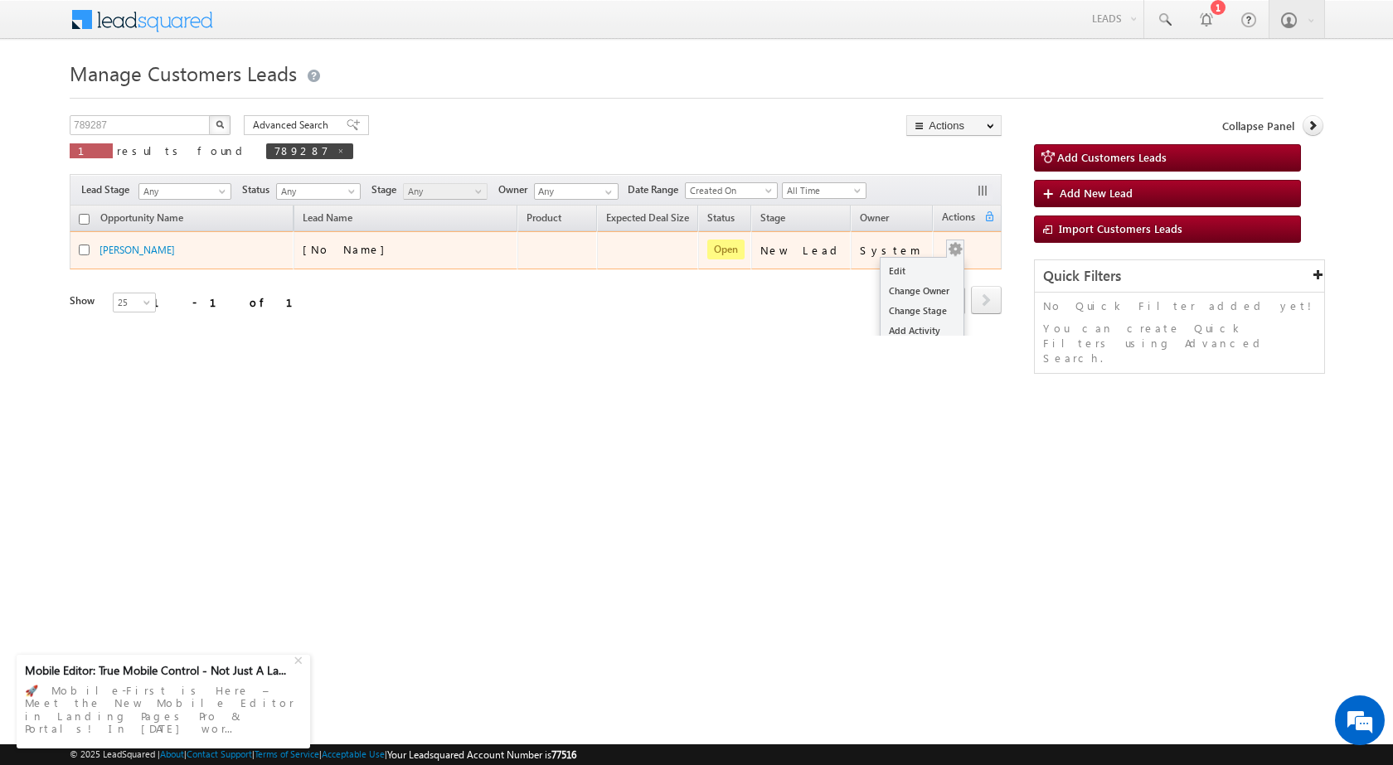
click at [947, 248] on button "button" at bounding box center [955, 249] width 17 height 17
click at [892, 266] on td "System" at bounding box center [892, 250] width 82 height 38
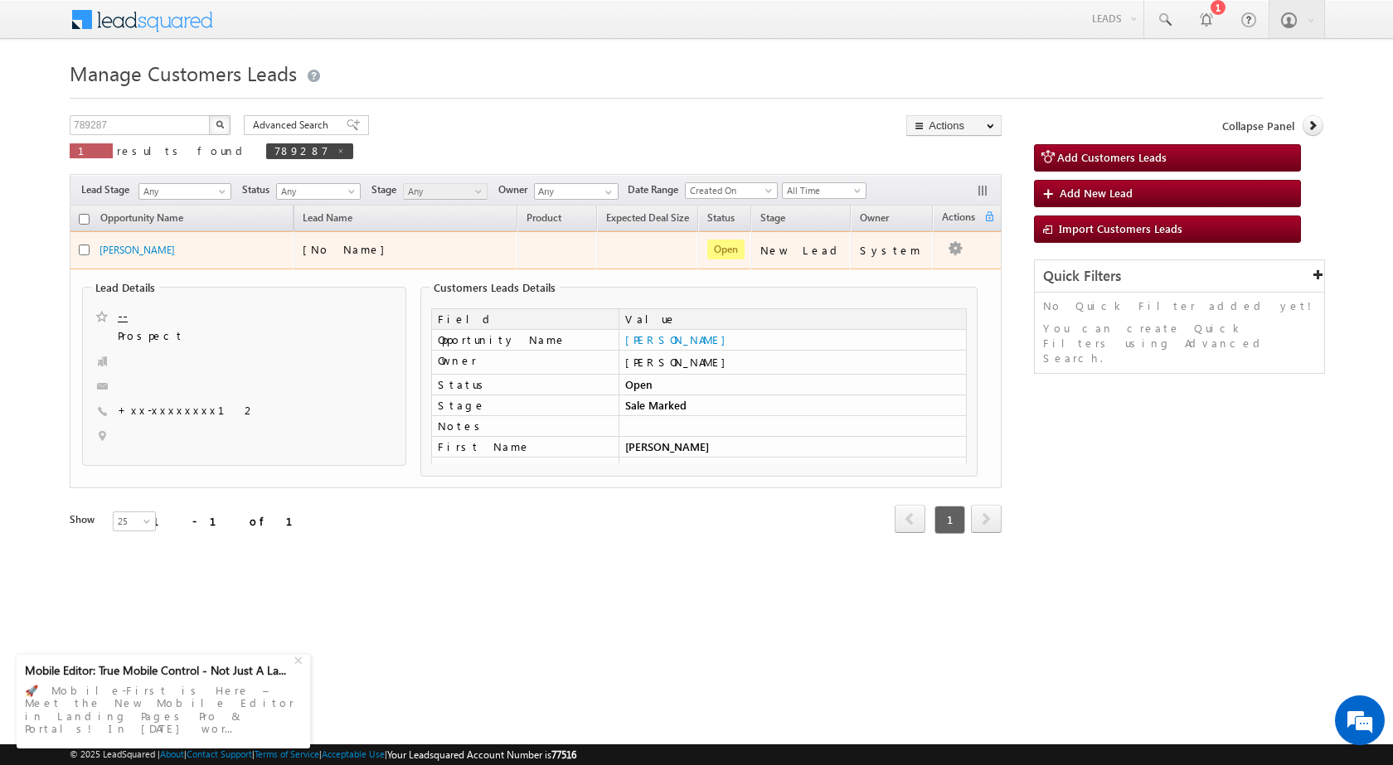
click at [919, 260] on td "System" at bounding box center [892, 250] width 82 height 38
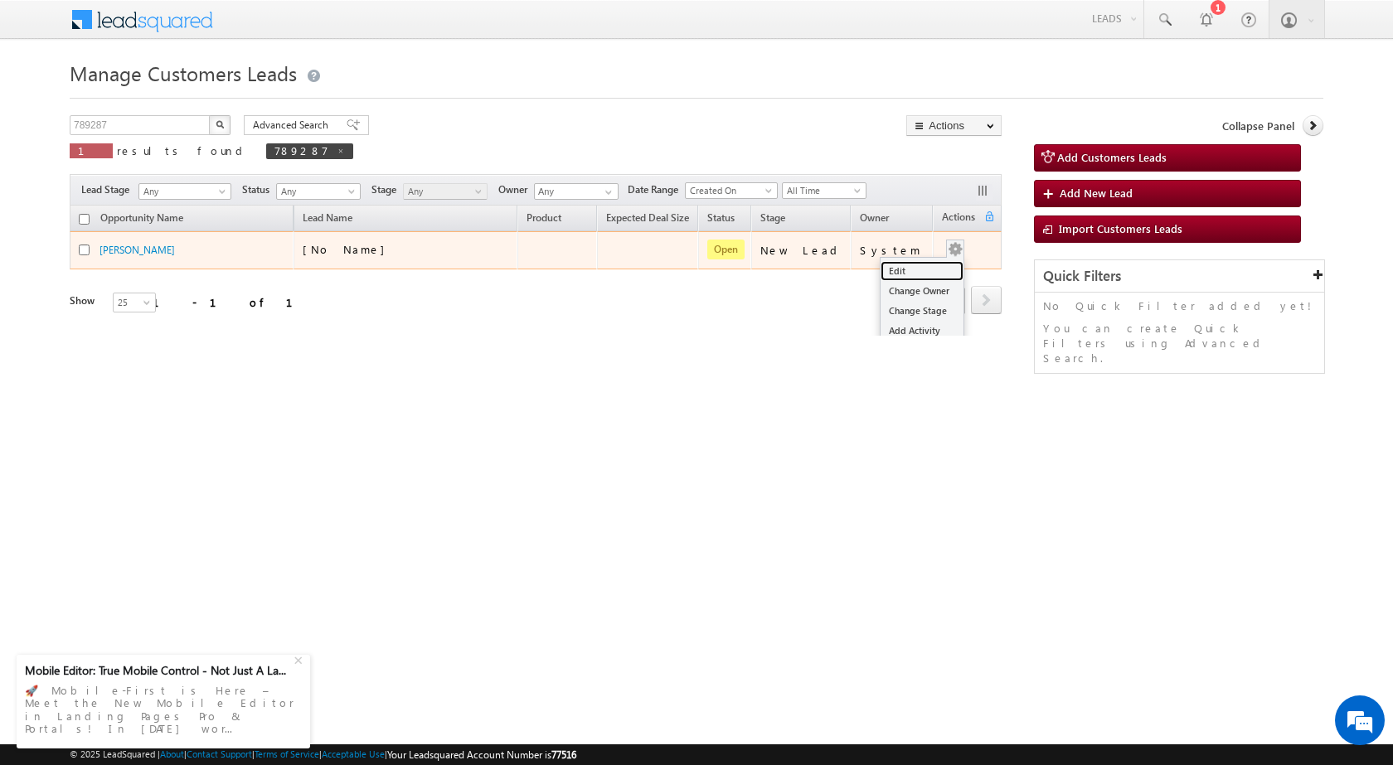
click at [923, 261] on link "Edit" at bounding box center [922, 271] width 83 height 20
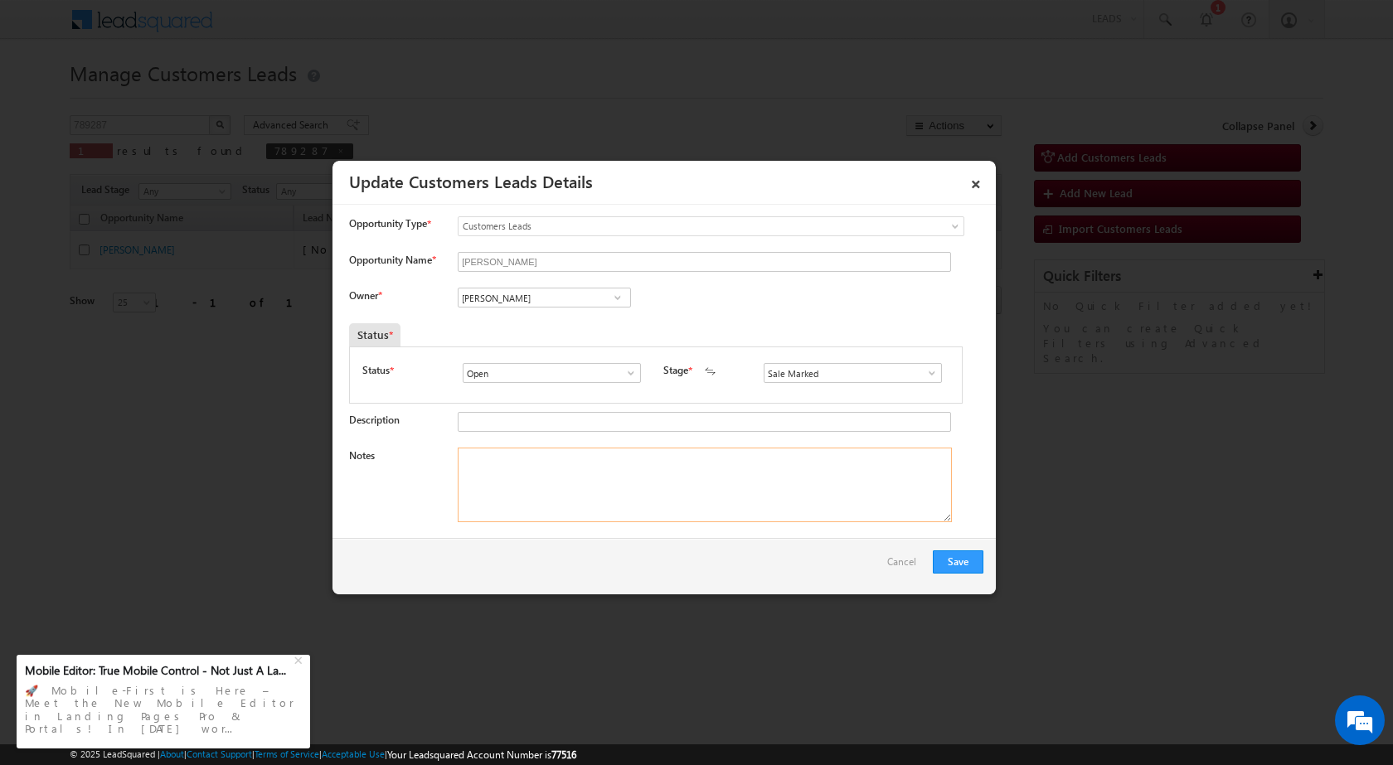
click at [592, 493] on textarea "Notes" at bounding box center [705, 485] width 494 height 75
paste textarea "23/08-Customer name is [PERSON_NAME] Customer age is [DEMOGRAPHIC_DATA] yrs Loa…"
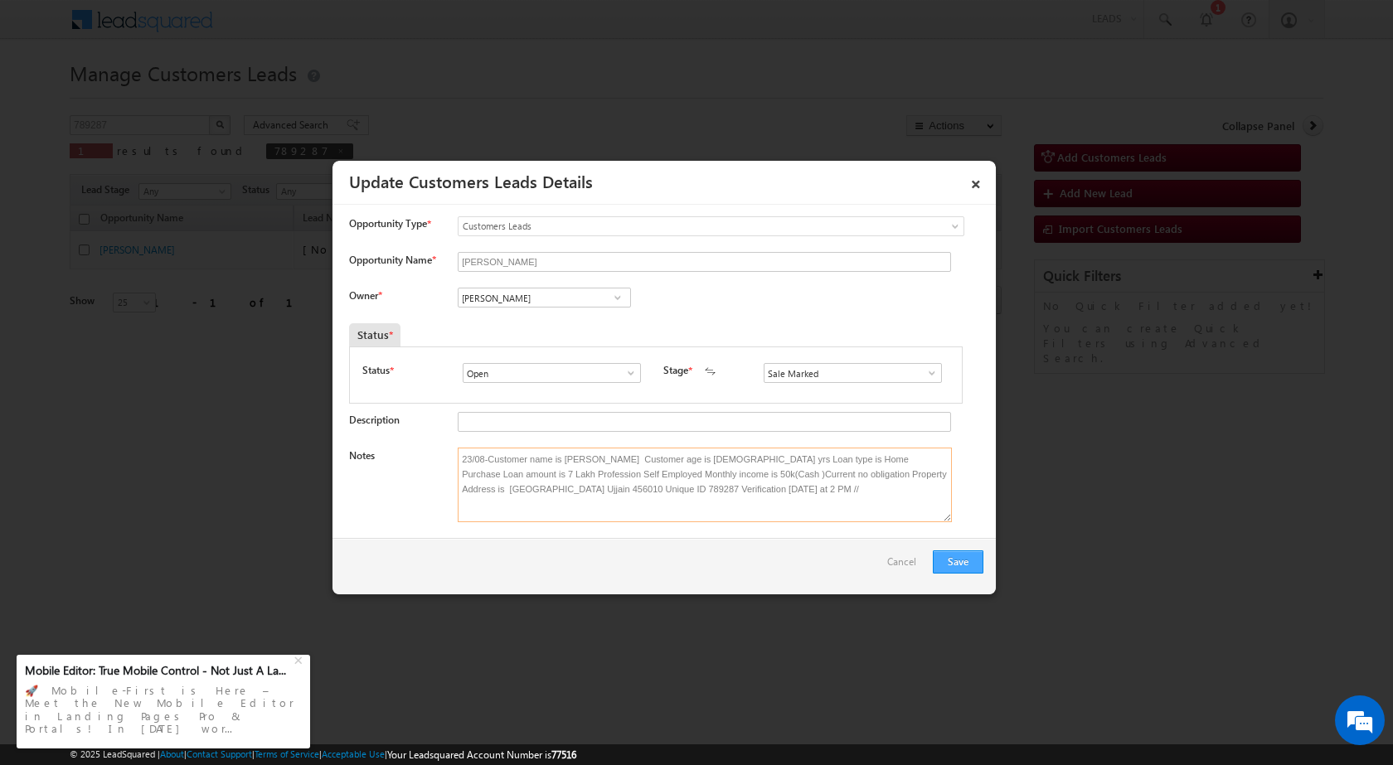
type textarea "23/08-Customer name is [PERSON_NAME] Customer age is [DEMOGRAPHIC_DATA] yrs Loa…"
click at [947, 561] on button "Save" at bounding box center [958, 562] width 51 height 23
